Goal: Transaction & Acquisition: Purchase product/service

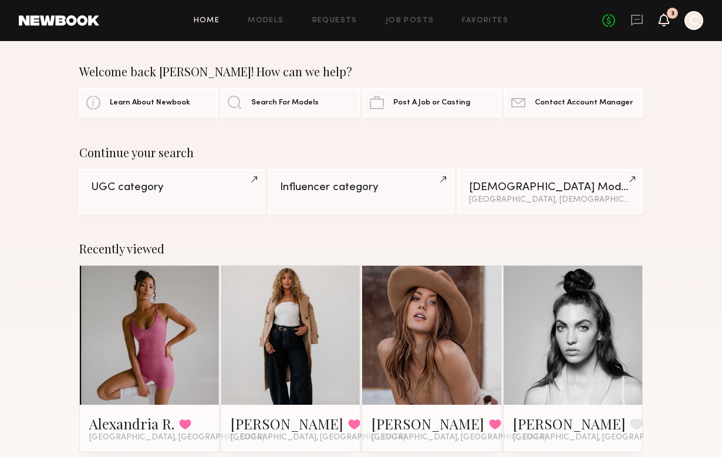
click at [664, 21] on icon at bounding box center [663, 19] width 9 height 8
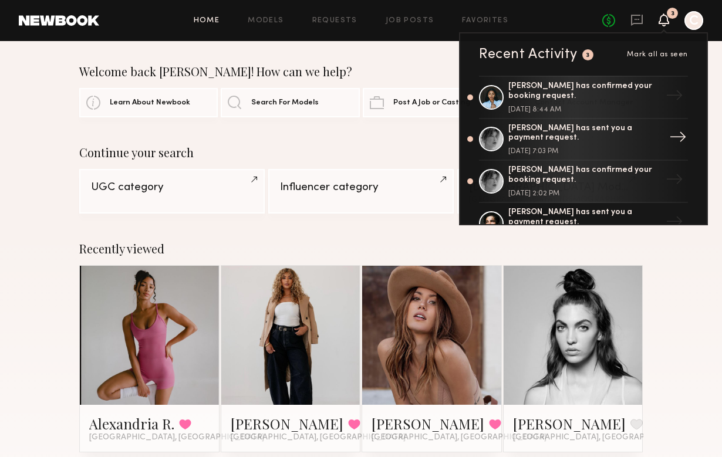
click at [635, 144] on div "Brittany H. has sent you a payment request. October 08, 2025 @ 7:03 PM" at bounding box center [584, 140] width 153 height 32
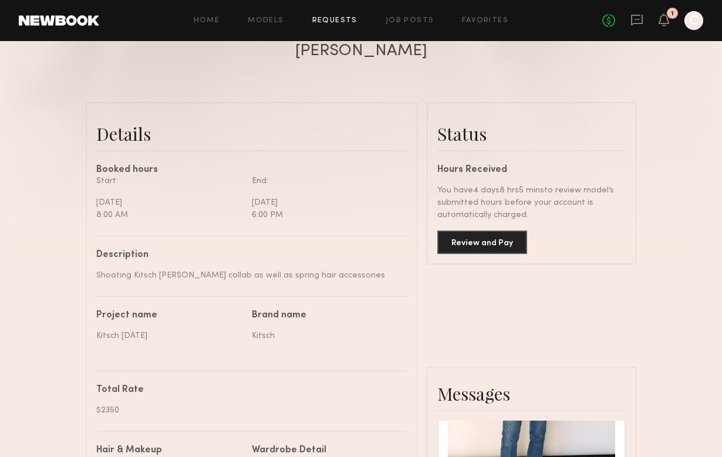
scroll to position [298, 0]
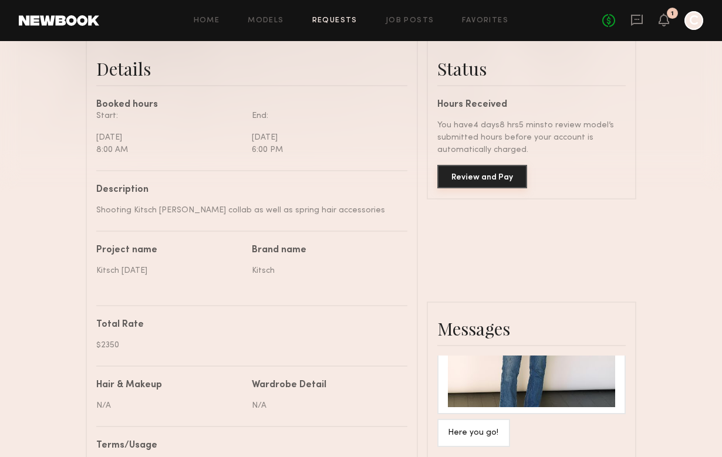
click at [506, 171] on button "Review and Pay" at bounding box center [482, 176] width 90 height 23
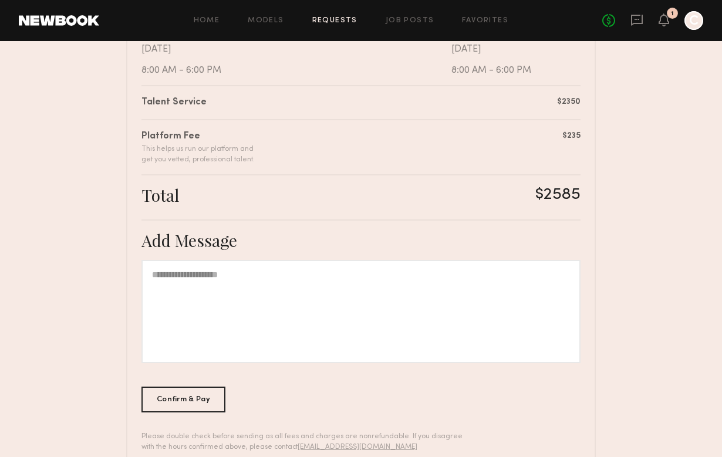
scroll to position [288, 0]
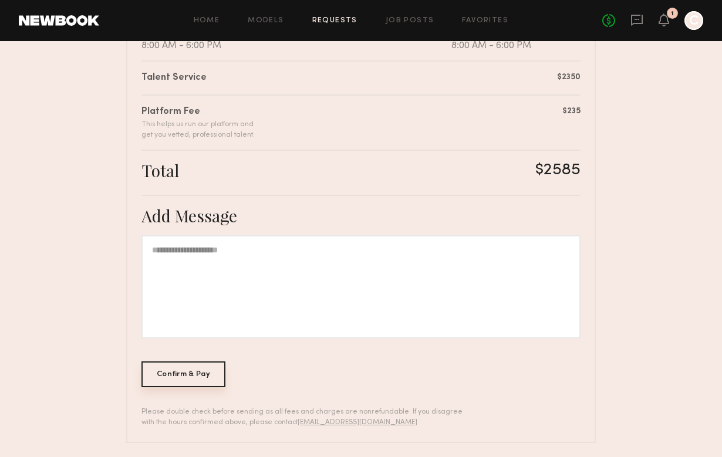
click at [195, 376] on div "Confirm & Pay" at bounding box center [183, 375] width 84 height 26
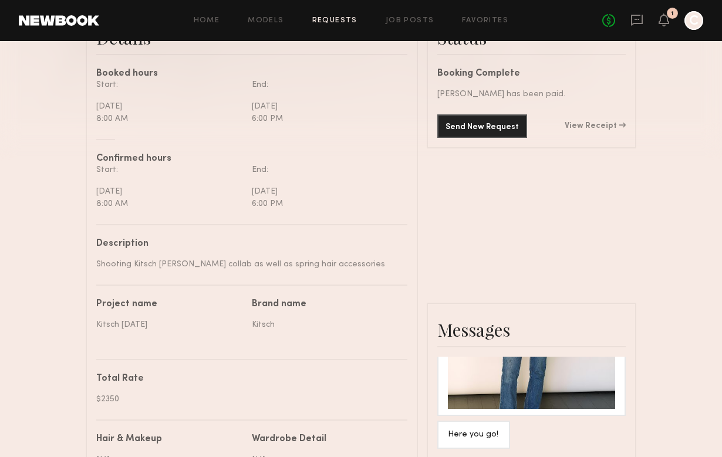
scroll to position [788, 0]
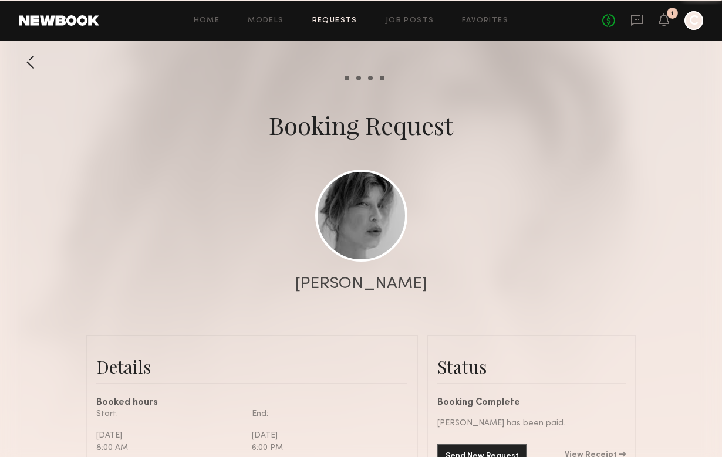
scroll to position [967, 0]
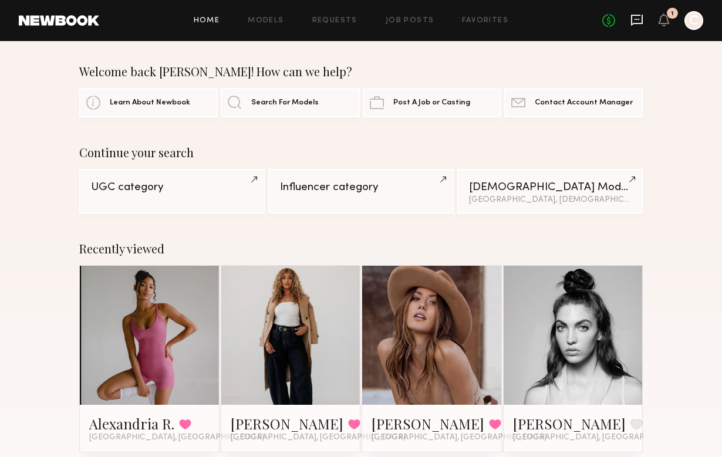
click at [637, 19] on icon at bounding box center [637, 19] width 5 height 1
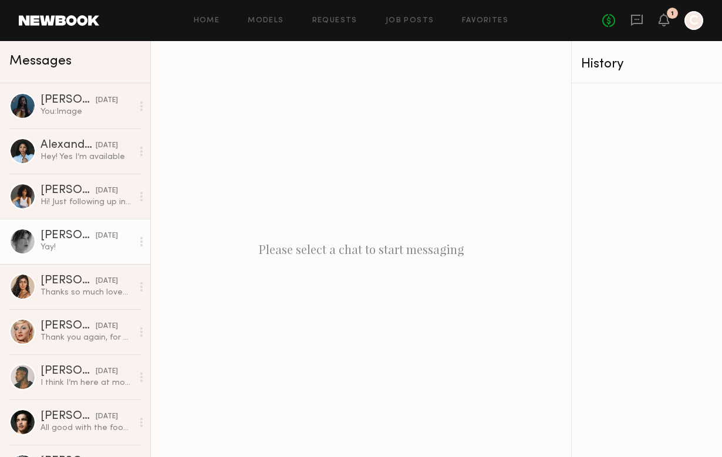
click at [96, 237] on div "[DATE]" at bounding box center [107, 236] width 22 height 11
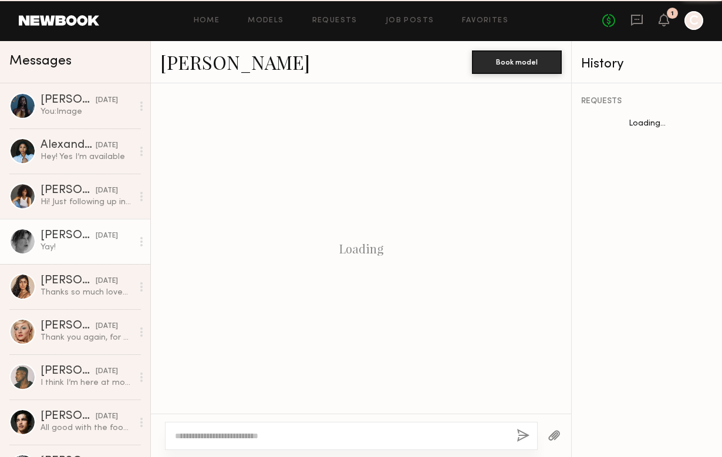
scroll to position [1142, 0]
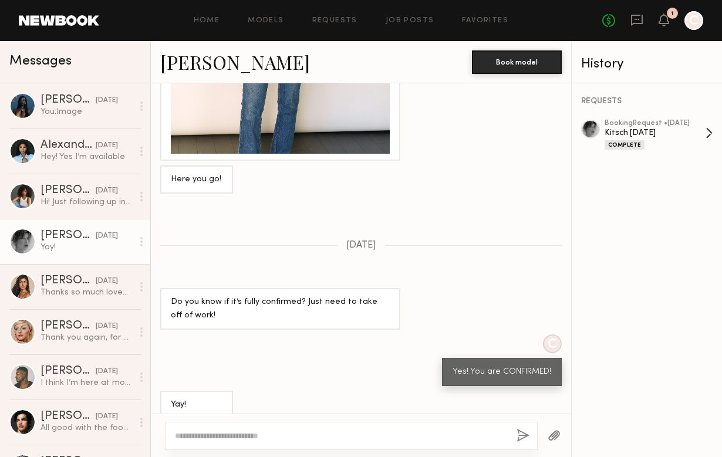
click at [659, 136] on div "Kitsch [DATE]" at bounding box center [655, 132] width 101 height 11
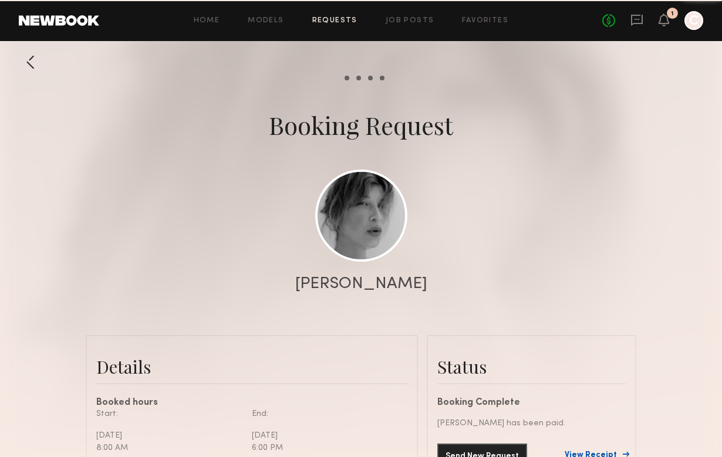
click at [591, 451] on link "View Receipt" at bounding box center [595, 455] width 61 height 8
